Goal: Find specific page/section: Find specific page/section

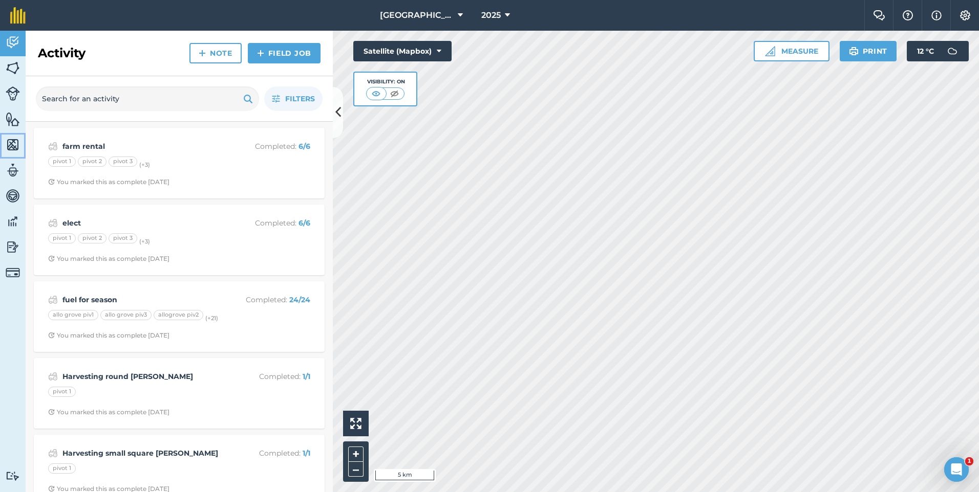
click at [15, 144] on img at bounding box center [13, 144] width 14 height 15
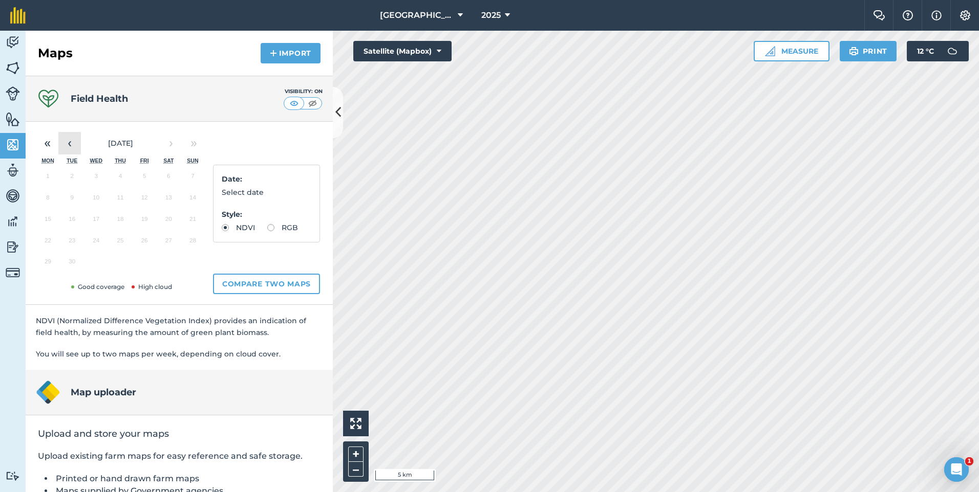
click at [68, 149] on button "‹" at bounding box center [69, 143] width 23 height 23
click at [172, 247] on button "23" at bounding box center [169, 242] width 24 height 21
